Goal: Navigation & Orientation: Find specific page/section

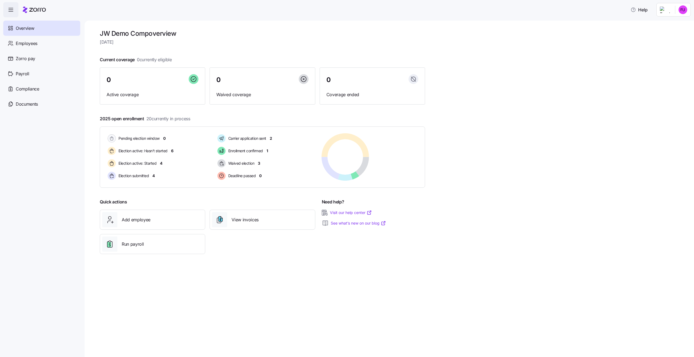
click at [117, 29] on h1 "JW Demo Comp overview" at bounding box center [262, 33] width 325 height 8
click at [131, 29] on h1 "JW Demo Comp overview" at bounding box center [262, 33] width 325 height 8
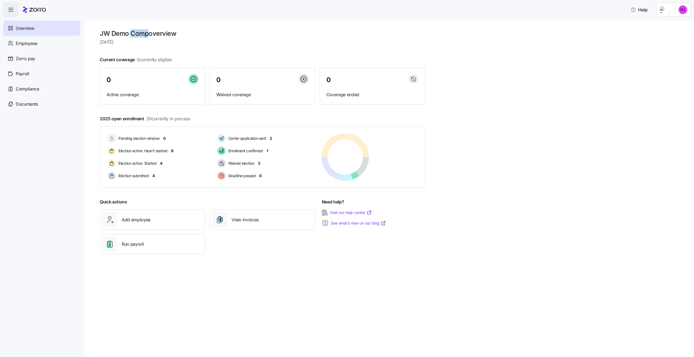
click at [131, 29] on h1 "JW Demo Comp overview" at bounding box center [262, 33] width 325 height 8
click at [101, 27] on div "JW Demo Comp overview [DATE] Current coverage 0 currently eligible 0 Active cov…" at bounding box center [390, 189] width 610 height 337
click at [128, 27] on div "JW Demo Comp overview [DATE] Current coverage 0 currently eligible 0 Active cov…" at bounding box center [390, 189] width 610 height 337
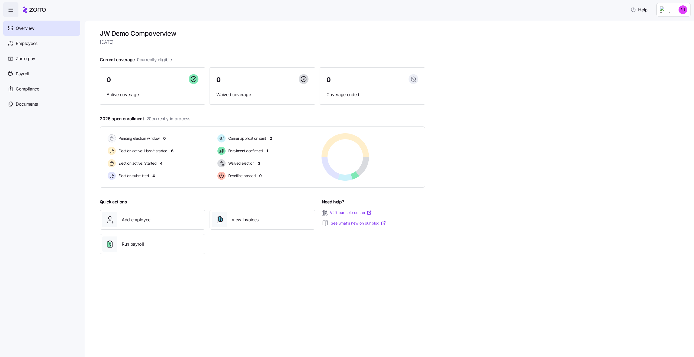
click at [128, 27] on div "JW Demo Comp overview [DATE] Current coverage 0 currently eligible 0 Active cov…" at bounding box center [390, 189] width 610 height 337
click at [139, 30] on h1 "JW Demo Comp overview" at bounding box center [262, 33] width 325 height 8
click at [123, 35] on h1 "JW Demo Comp overview" at bounding box center [262, 33] width 325 height 8
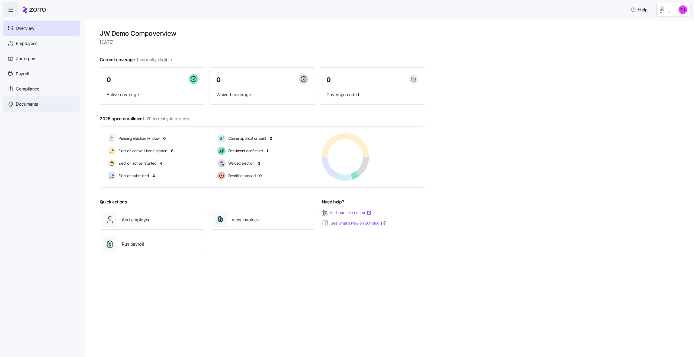
click at [36, 104] on span "Documents" at bounding box center [27, 104] width 22 height 7
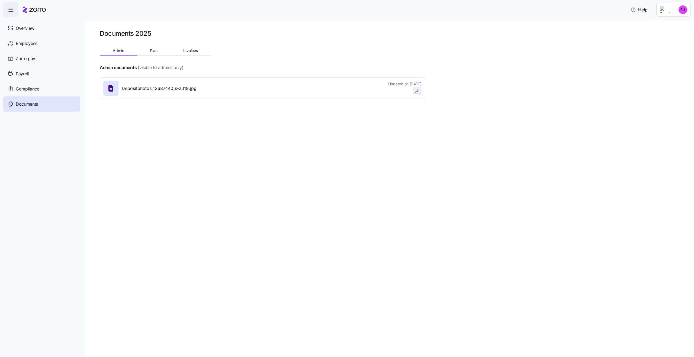
click at [417, 93] on icon "button" at bounding box center [418, 92] width 4 height 1
click at [154, 54] on button "Plan" at bounding box center [153, 51] width 33 height 8
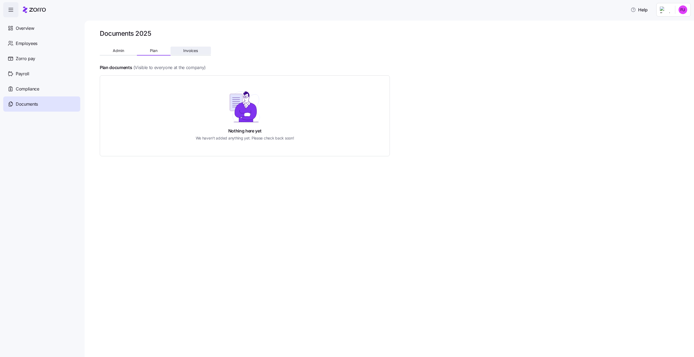
click at [186, 49] on span "Invoices" at bounding box center [190, 51] width 15 height 4
click at [155, 50] on span "Plan" at bounding box center [154, 51] width 8 height 4
click at [124, 53] on button "Admin" at bounding box center [118, 51] width 37 height 8
click at [148, 52] on button "Plan" at bounding box center [153, 51] width 33 height 8
click at [198, 55] on button "Invoices" at bounding box center [191, 51] width 40 height 8
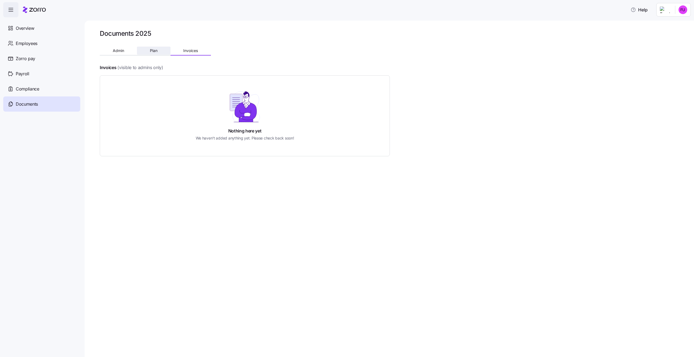
click at [151, 51] on span "Plan" at bounding box center [154, 51] width 8 height 4
click at [122, 53] on button "Admin" at bounding box center [118, 51] width 37 height 8
click at [41, 92] on div "Compliance" at bounding box center [41, 88] width 77 height 15
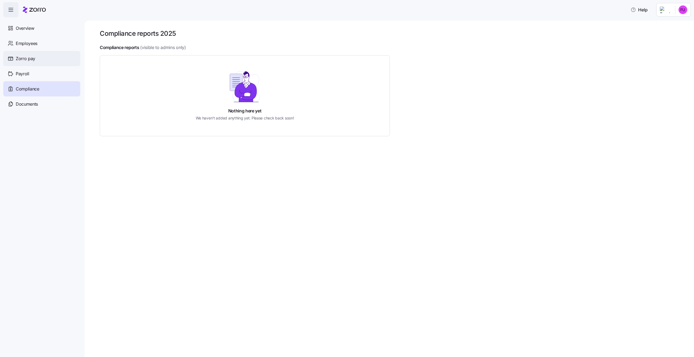
click at [38, 58] on div "Zorro pay" at bounding box center [41, 58] width 77 height 15
click at [50, 25] on div "Overview" at bounding box center [41, 28] width 77 height 15
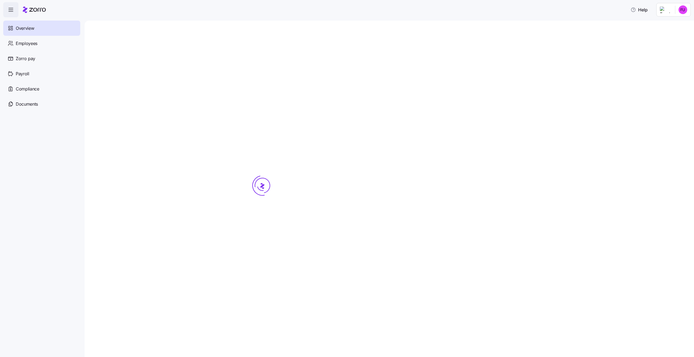
click at [30, 32] on div "Overview" at bounding box center [41, 28] width 77 height 15
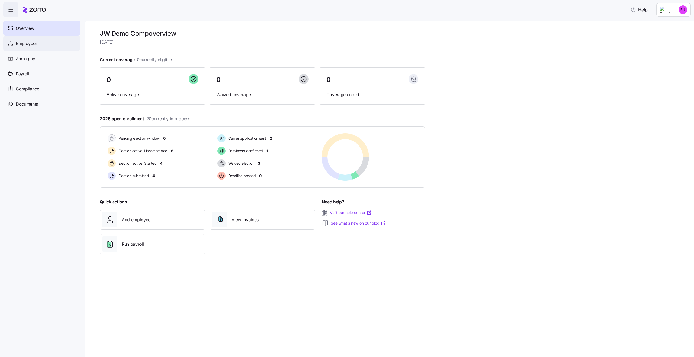
click at [39, 49] on div "Employees" at bounding box center [41, 43] width 77 height 15
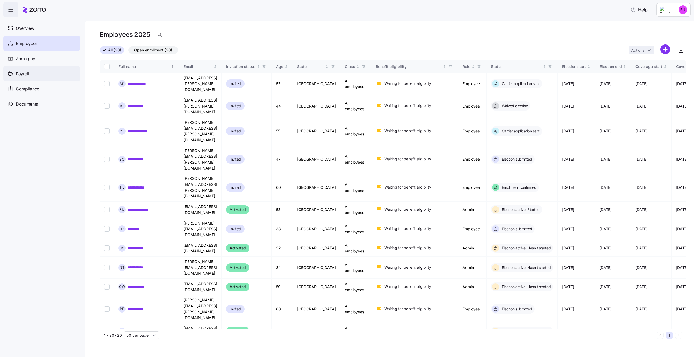
click at [43, 72] on div "Payroll" at bounding box center [41, 73] width 77 height 15
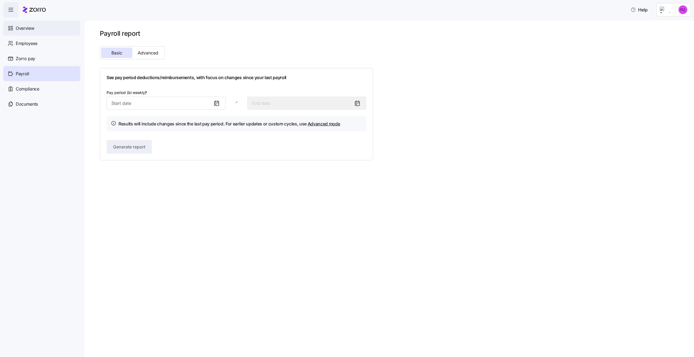
click at [36, 29] on div "Overview" at bounding box center [41, 28] width 77 height 15
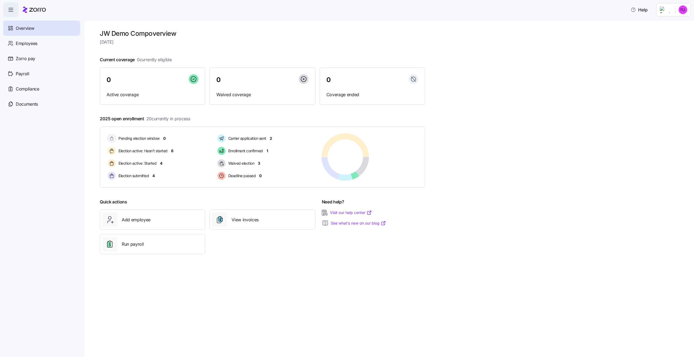
click at [11, 14] on span "button" at bounding box center [11, 9] width 15 height 15
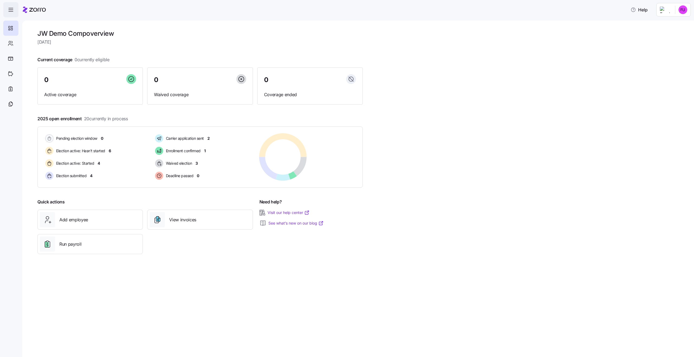
click at [11, 14] on span "button" at bounding box center [11, 9] width 15 height 15
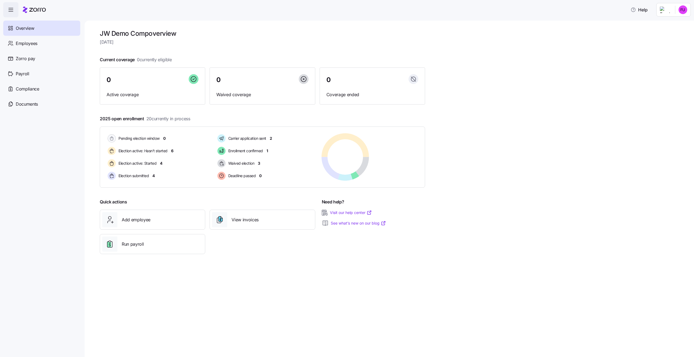
click at [685, 10] on html "Help Overview Employees Zorro pay Payroll Compliance Documents JW Demo Comp ove…" at bounding box center [347, 177] width 694 height 354
click at [679, 23] on div "Personal view" at bounding box center [667, 24] width 32 height 6
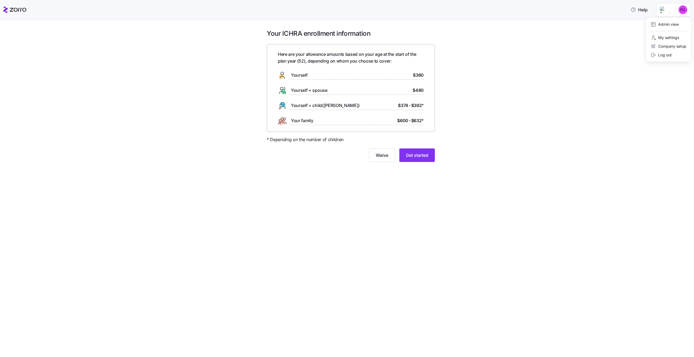
click at [682, 12] on html "Help Your ICHRA enrollment information Here are your allowance amounts based on…" at bounding box center [347, 177] width 694 height 354
click at [670, 26] on div "Admin view" at bounding box center [665, 24] width 28 height 6
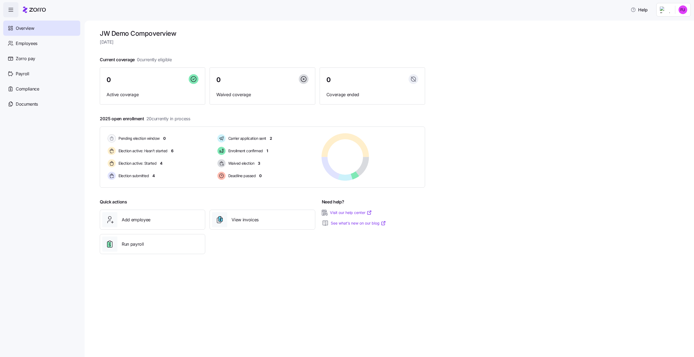
click at [682, 12] on html "Help Overview Employees Zorro pay Payroll Compliance Documents JW Demo Comp ove…" at bounding box center [347, 177] width 694 height 354
click at [685, 8] on html "Help Overview Employees Zorro pay Payroll Compliance Documents JW Demo Comp ove…" at bounding box center [347, 177] width 694 height 354
click at [684, 8] on html "Help Overview Employees Zorro pay Payroll Compliance Documents JW Demo Comp ove…" at bounding box center [347, 177] width 694 height 354
click at [495, 130] on html "Help Overview Employees Zorro pay Payroll Compliance Documents JW Demo Comp ove…" at bounding box center [347, 177] width 694 height 354
